Goal: Transaction & Acquisition: Purchase product/service

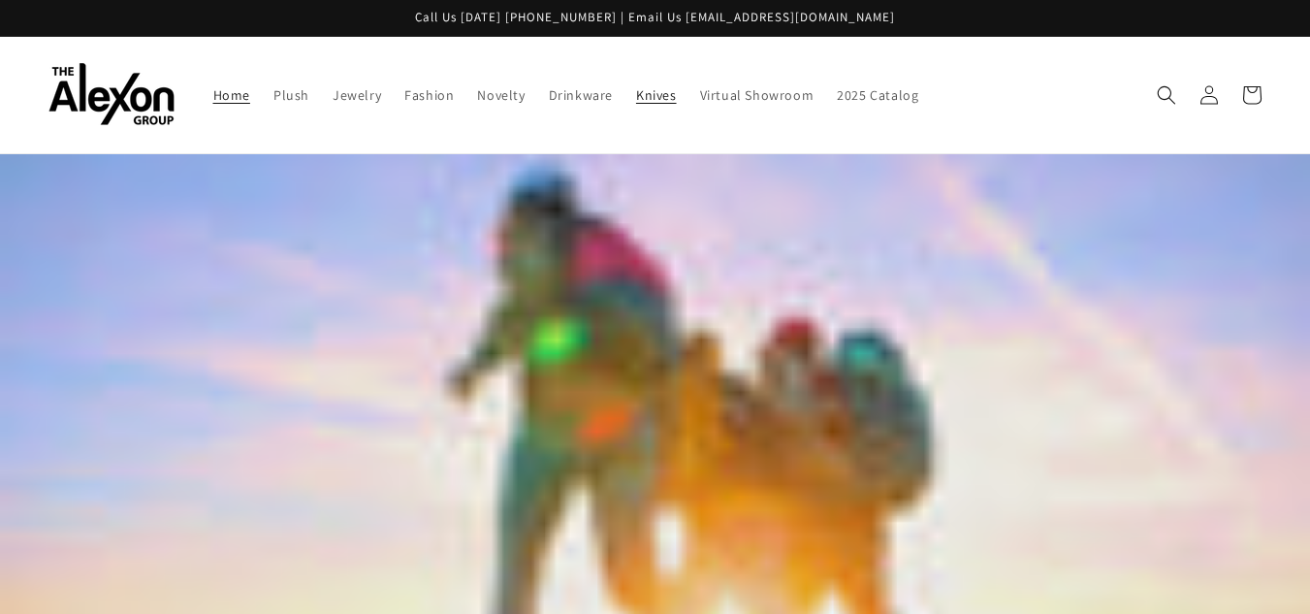
click at [664, 90] on span "Knives" at bounding box center [656, 94] width 41 height 17
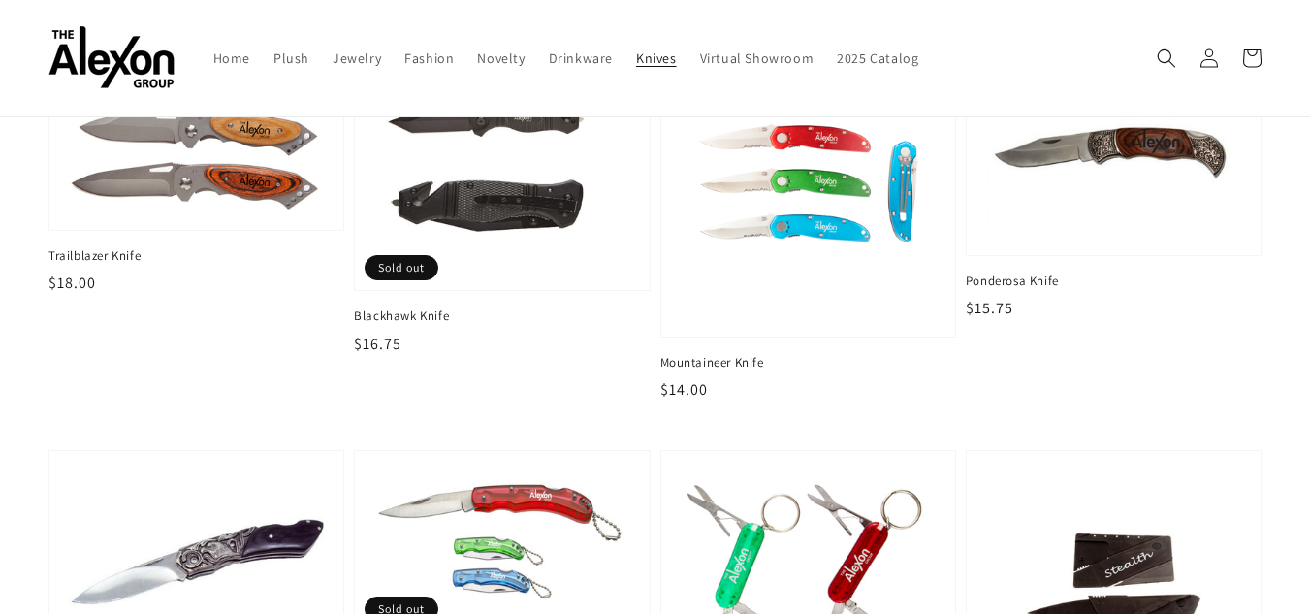
scroll to position [162, 0]
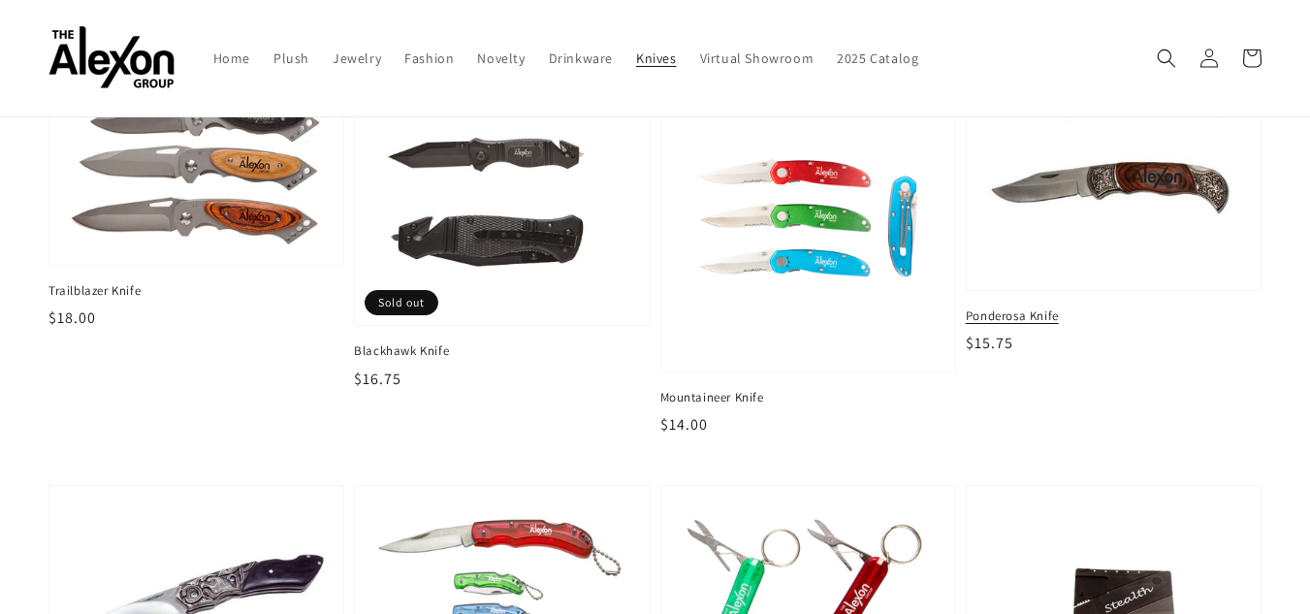
click at [1142, 187] on img at bounding box center [1113, 183] width 263 height 178
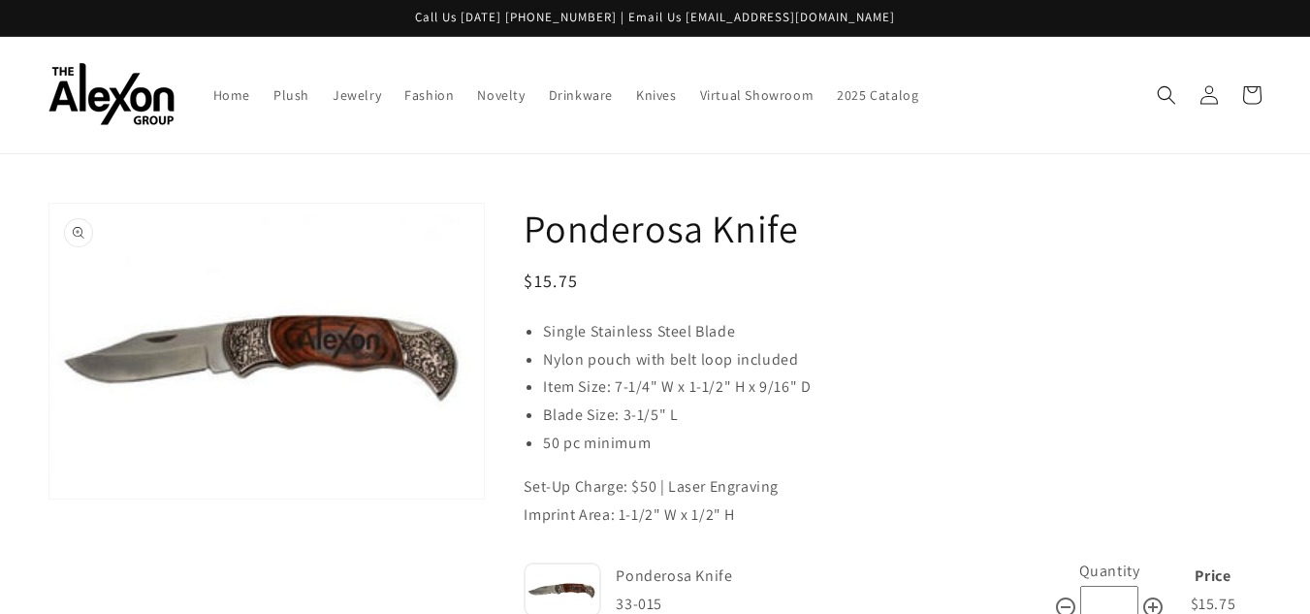
click at [337, 343] on button "Open media 1 in gallery view" at bounding box center [266, 351] width 434 height 295
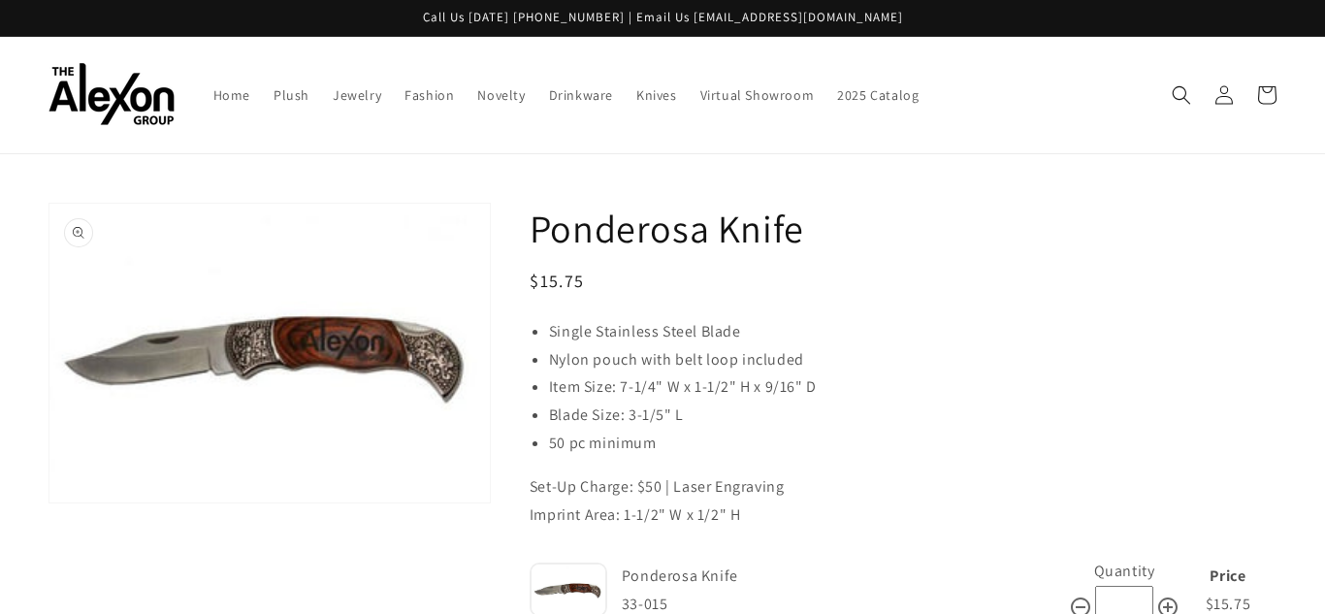
scroll to position [19, 0]
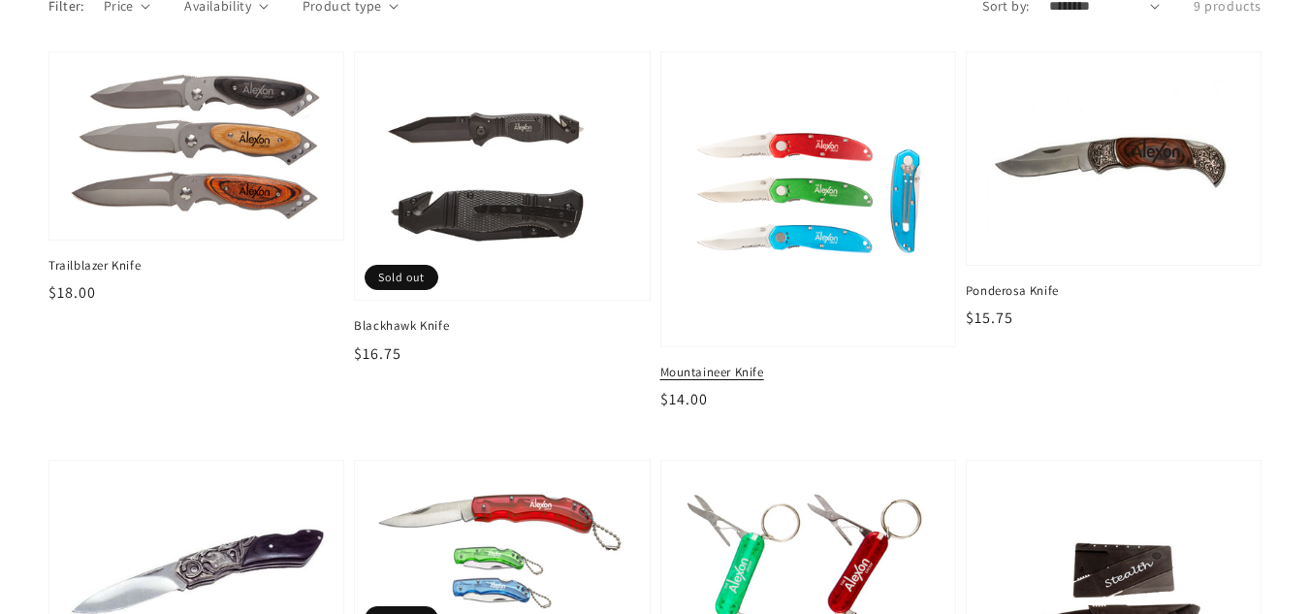
scroll to position [194, 0]
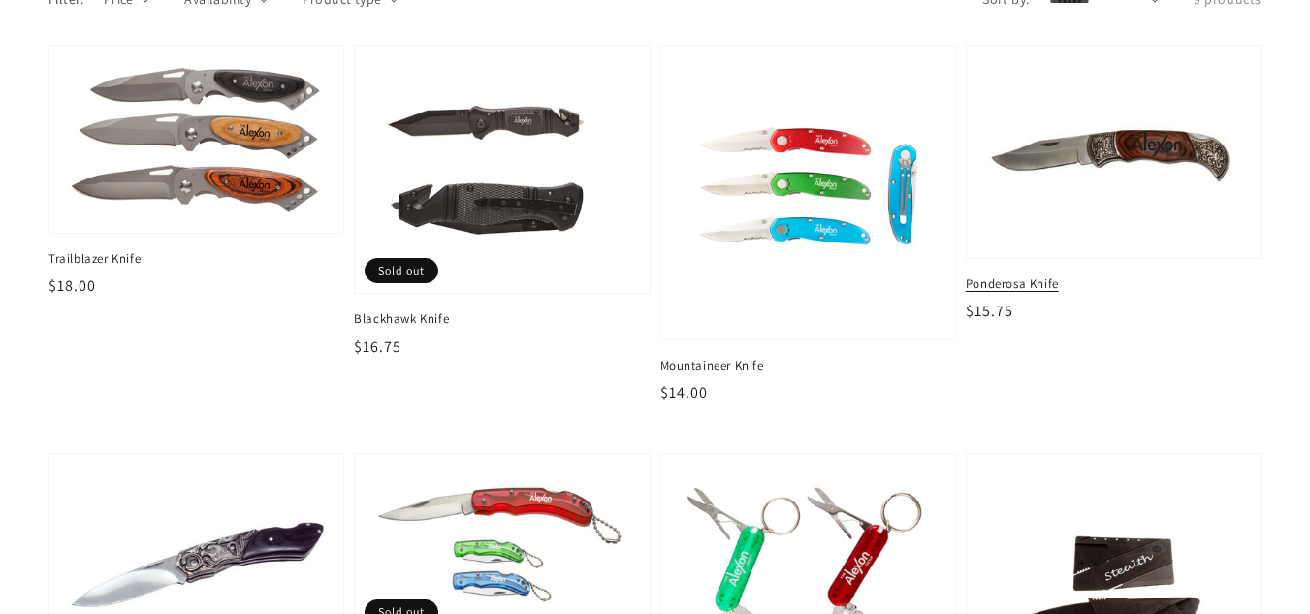
click at [1018, 281] on span "Ponderosa Knife" at bounding box center [1114, 283] width 296 height 17
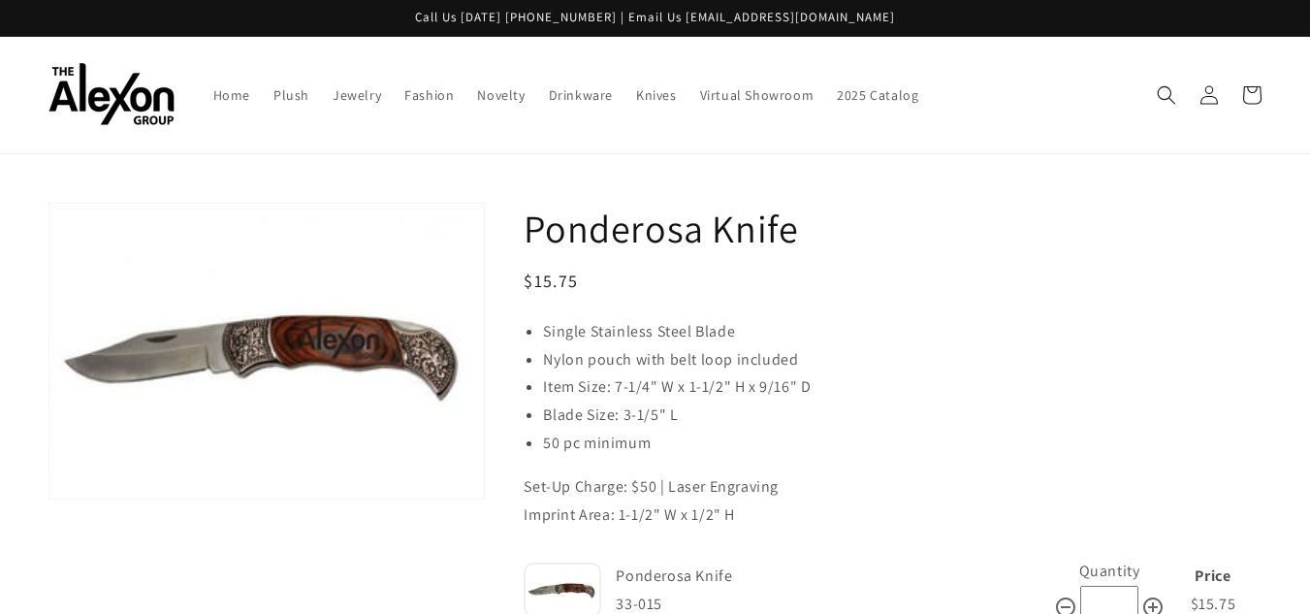
drag, startPoint x: 807, startPoint y: 237, endPoint x: 532, endPoint y: 242, distance: 274.5
click at [532, 242] on h1 "Ponderosa Knife" at bounding box center [893, 228] width 738 height 50
copy h1 "Ponderosa Knife"
click at [313, 342] on button "Open media 1 in gallery view" at bounding box center [266, 351] width 434 height 295
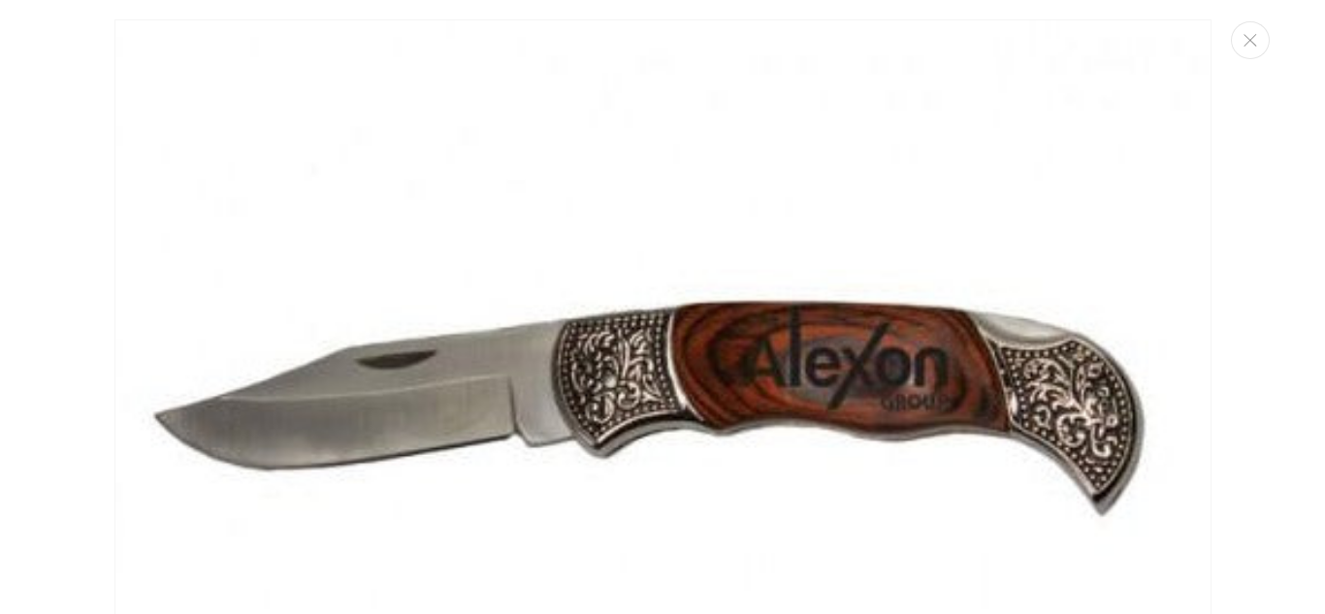
scroll to position [19, 0]
